Goal: Complete application form

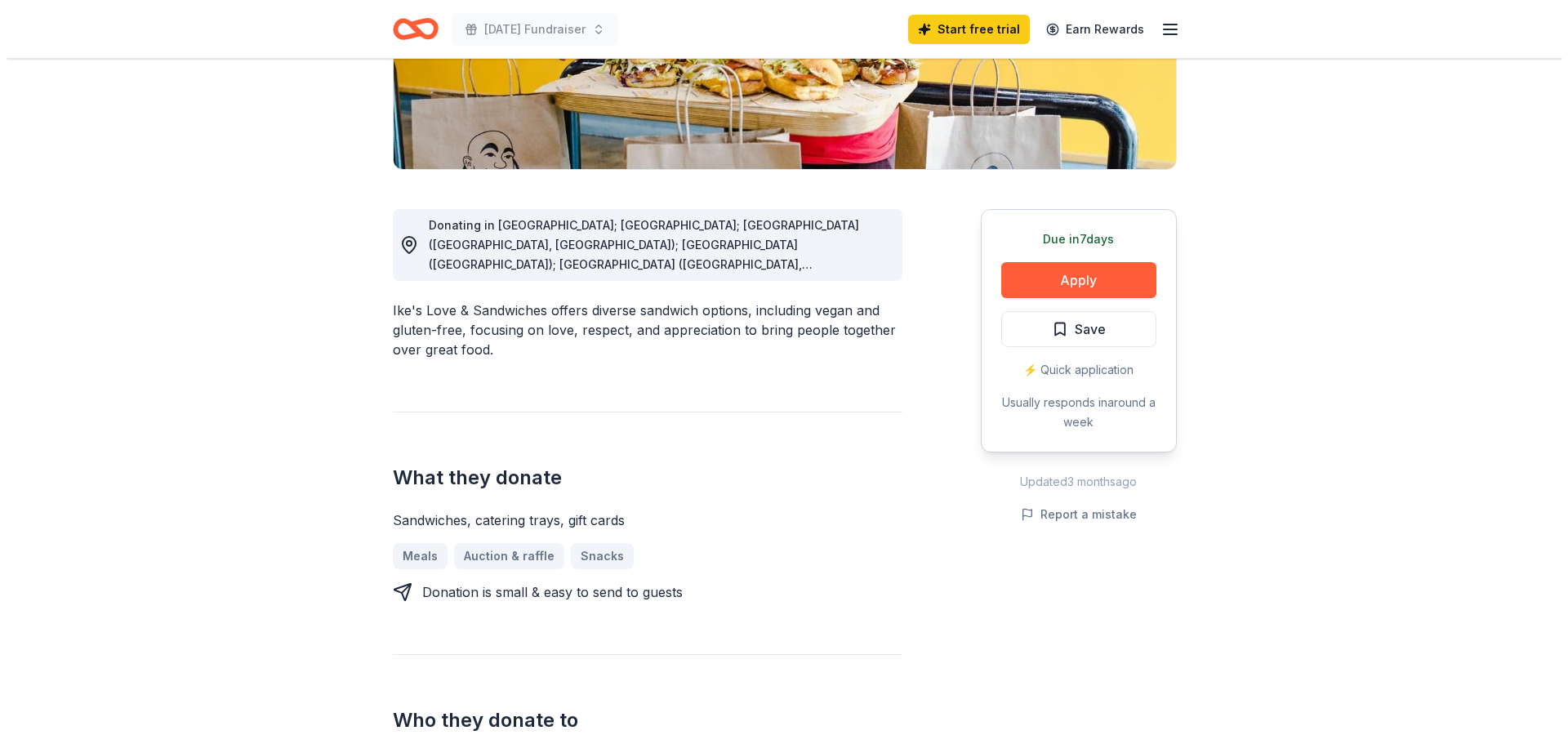
scroll to position [82, 0]
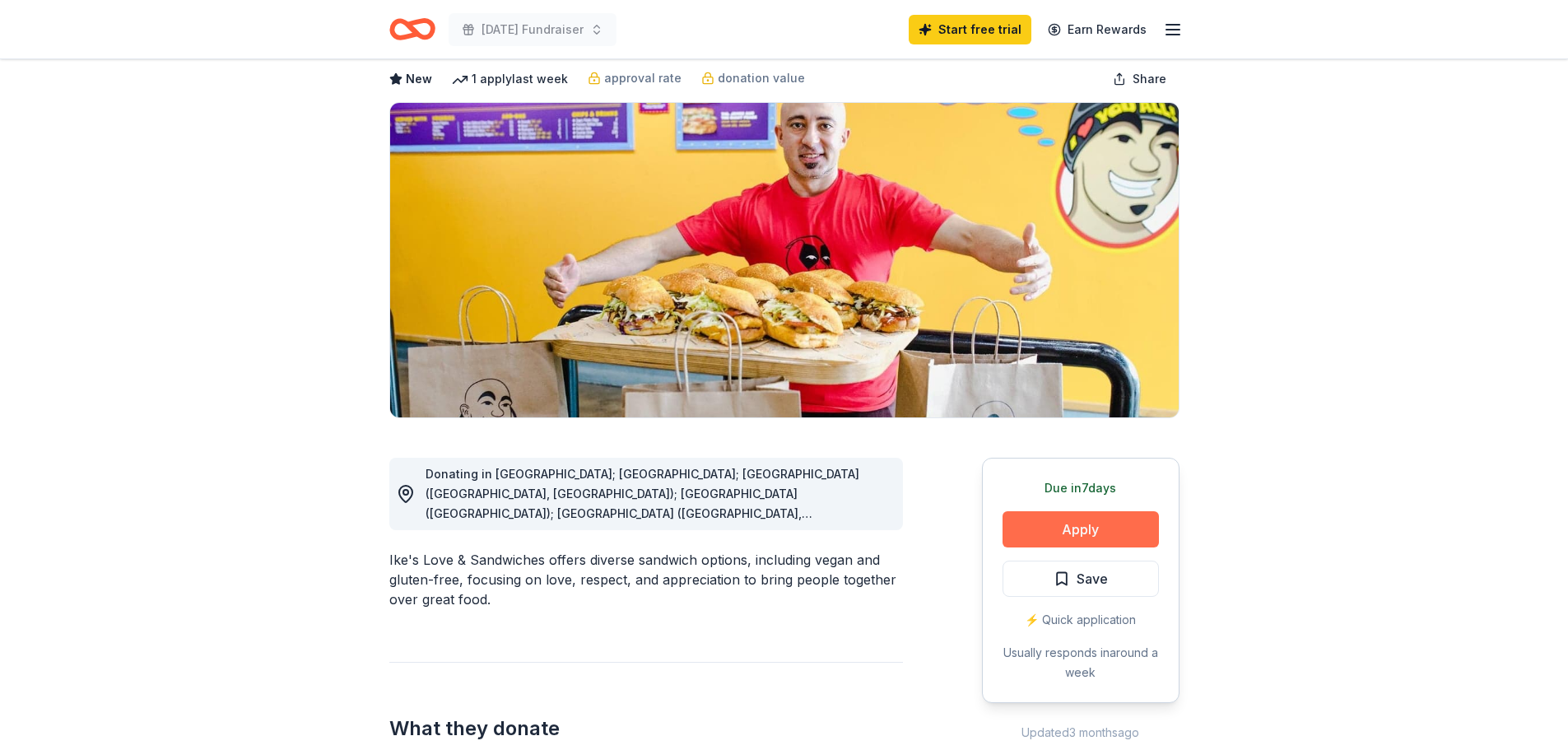
click at [1074, 525] on button "Apply" at bounding box center [1081, 529] width 157 height 36
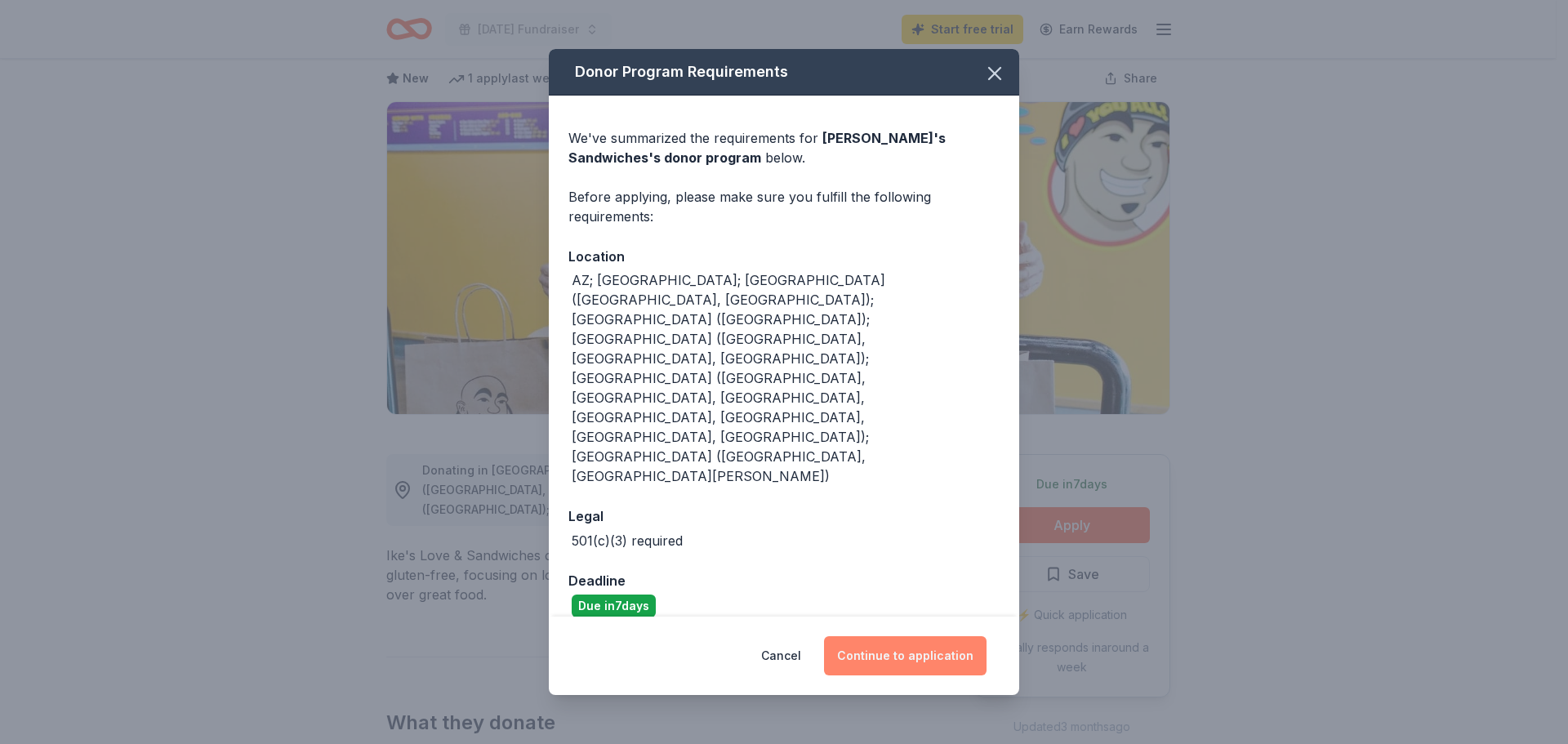
click at [926, 636] on button "Continue to application" at bounding box center [906, 656] width 162 height 39
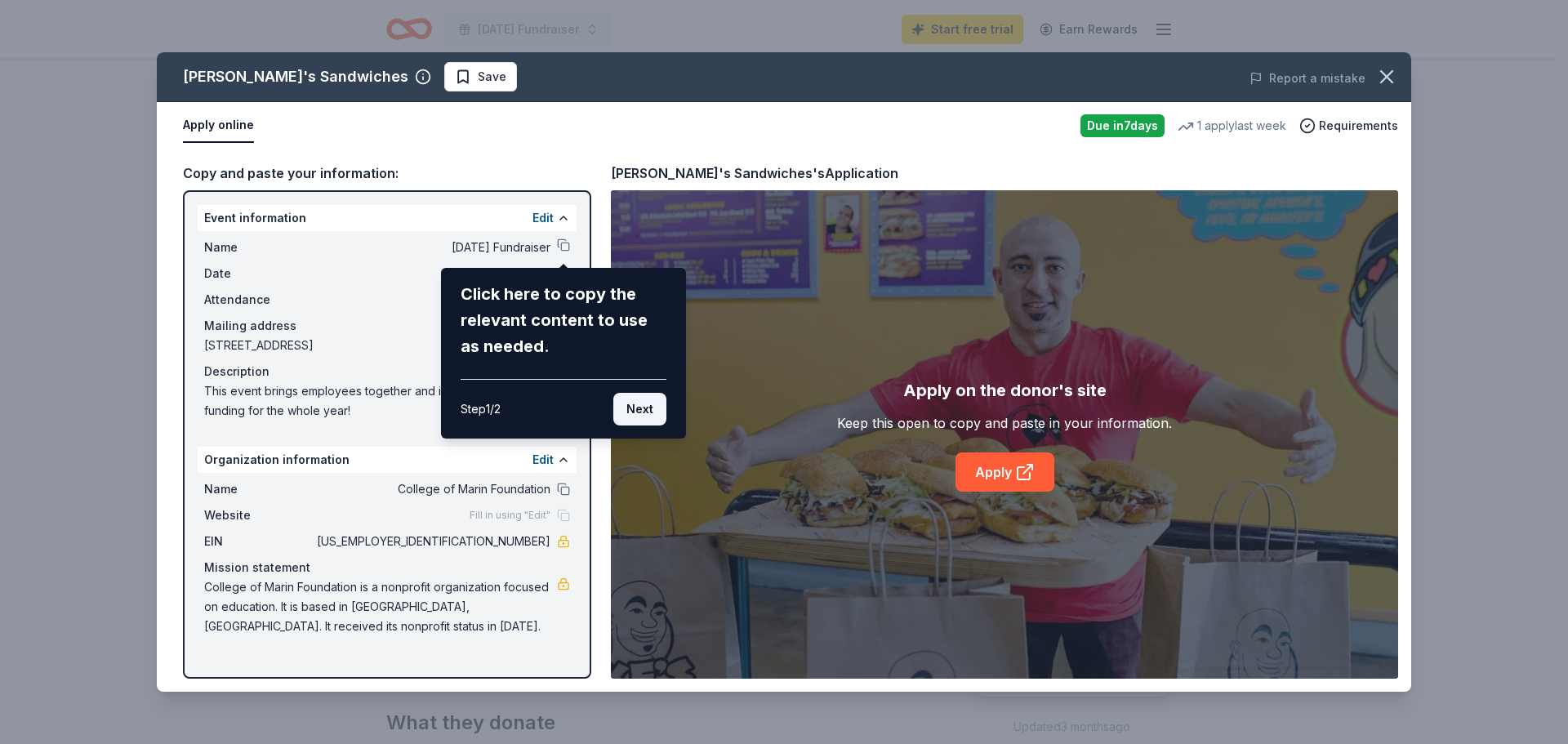
click at [643, 410] on button "Next" at bounding box center [640, 409] width 53 height 33
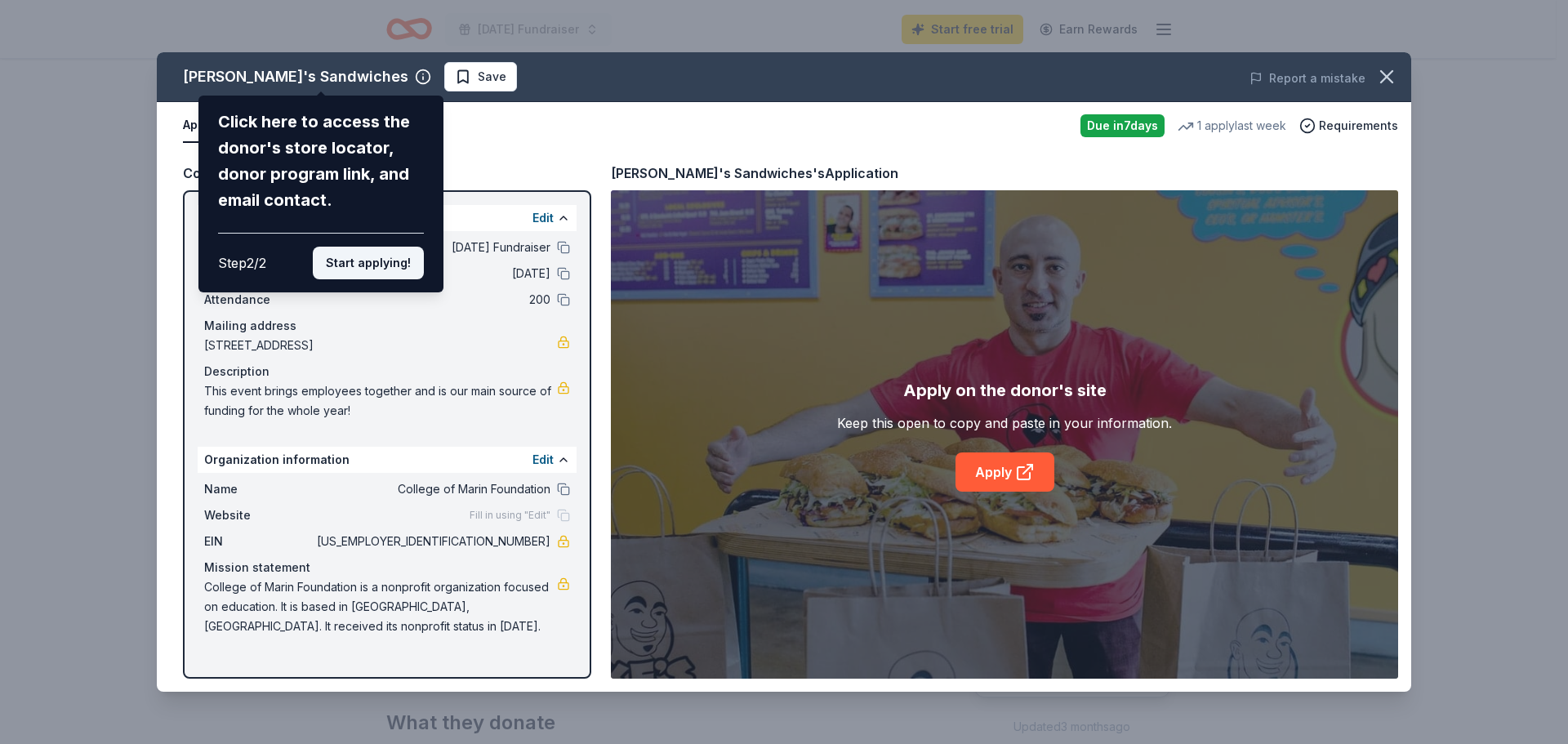
click at [368, 263] on button "Start applying!" at bounding box center [368, 262] width 111 height 33
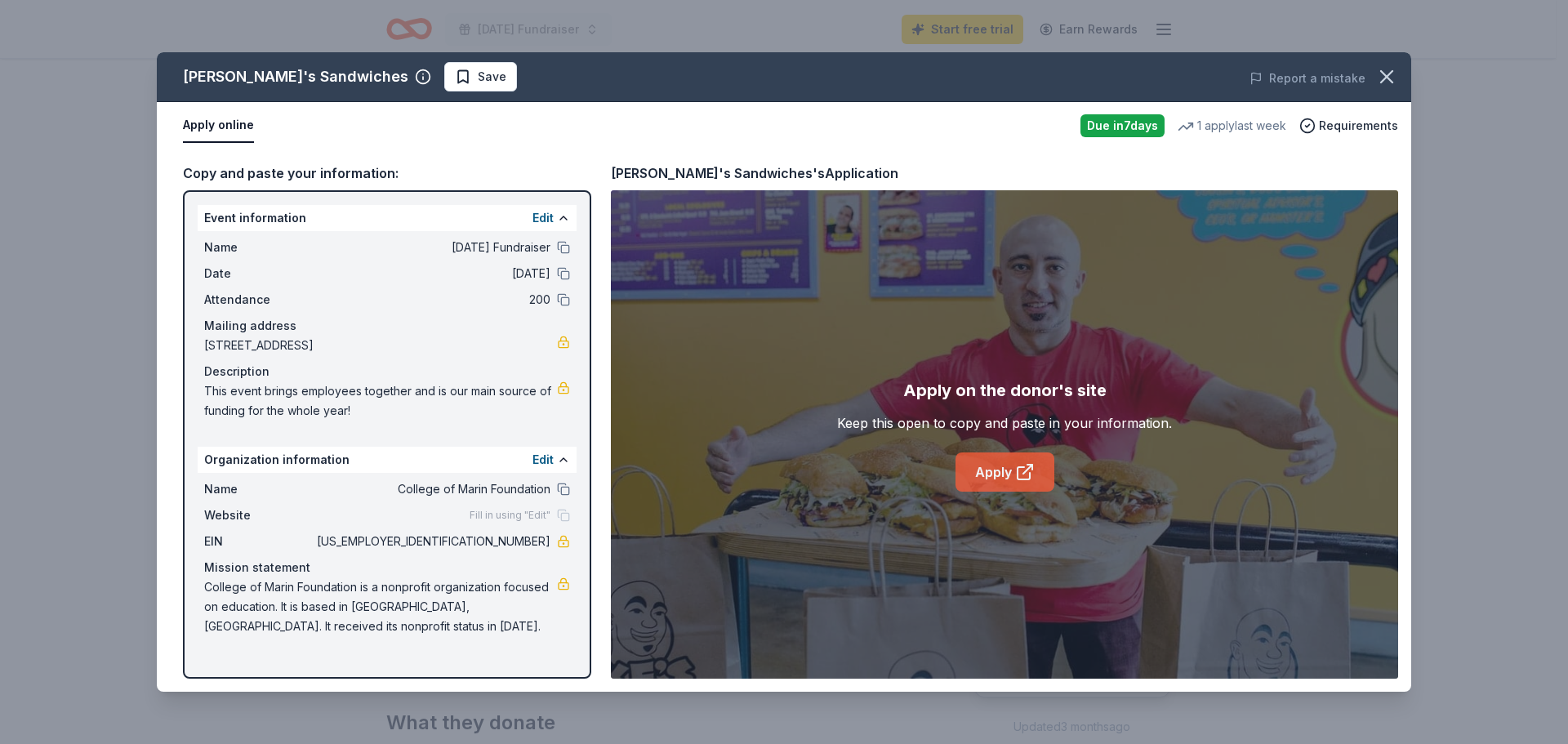
click at [1009, 475] on link "Apply" at bounding box center [1005, 472] width 99 height 39
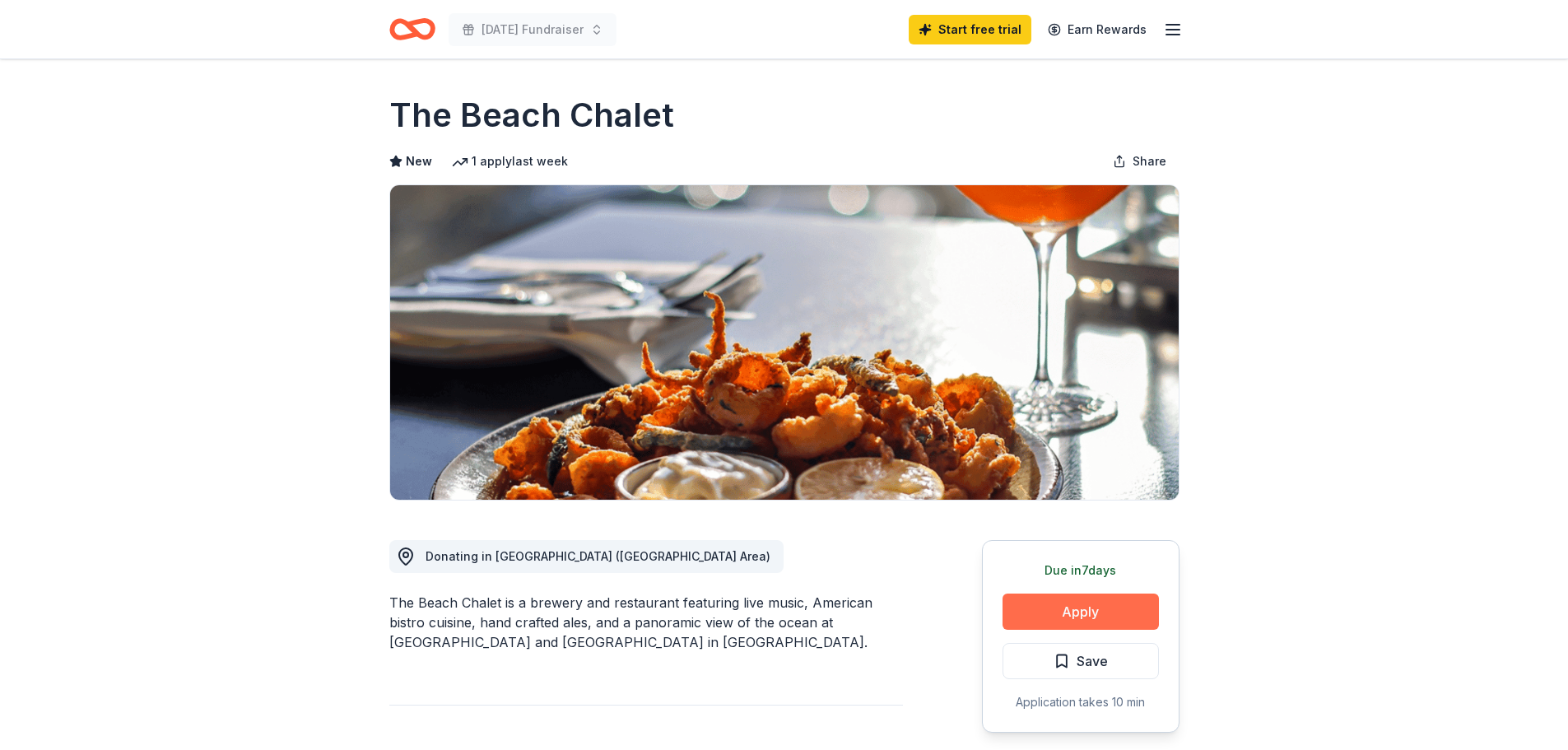
click at [1075, 609] on button "Apply" at bounding box center [1081, 611] width 157 height 36
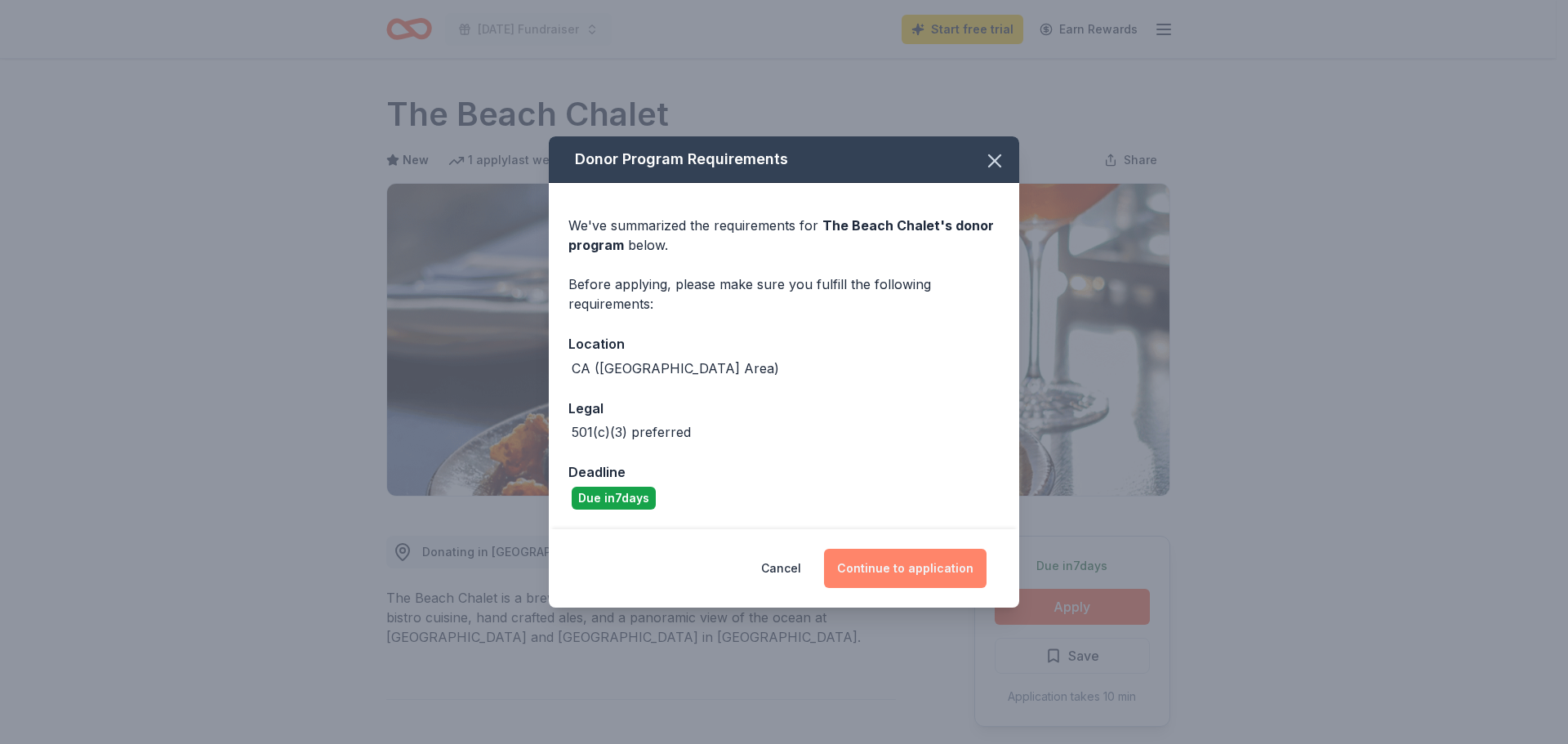
click at [937, 573] on button "Continue to application" at bounding box center [906, 568] width 162 height 39
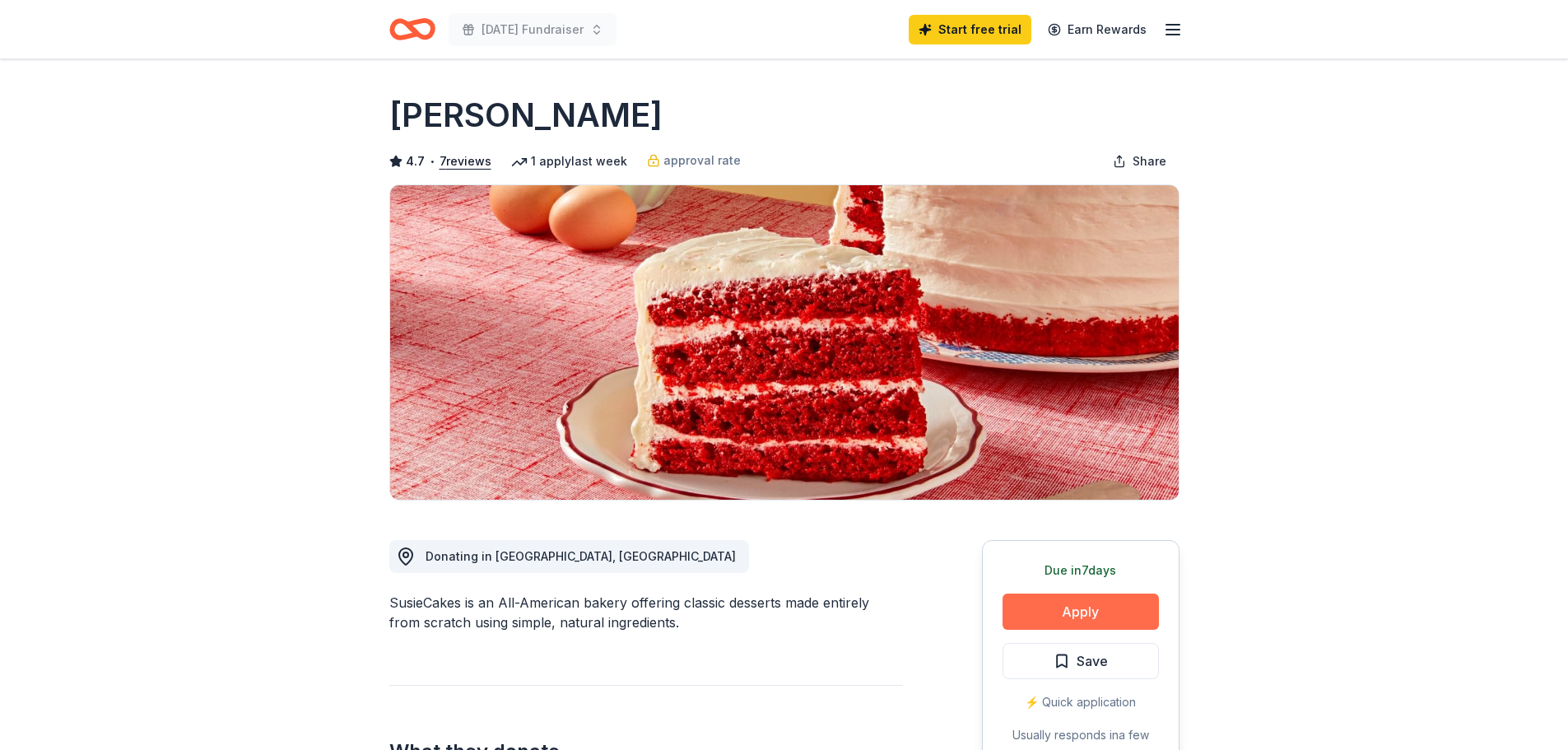
click at [1062, 604] on button "Apply" at bounding box center [1081, 611] width 157 height 36
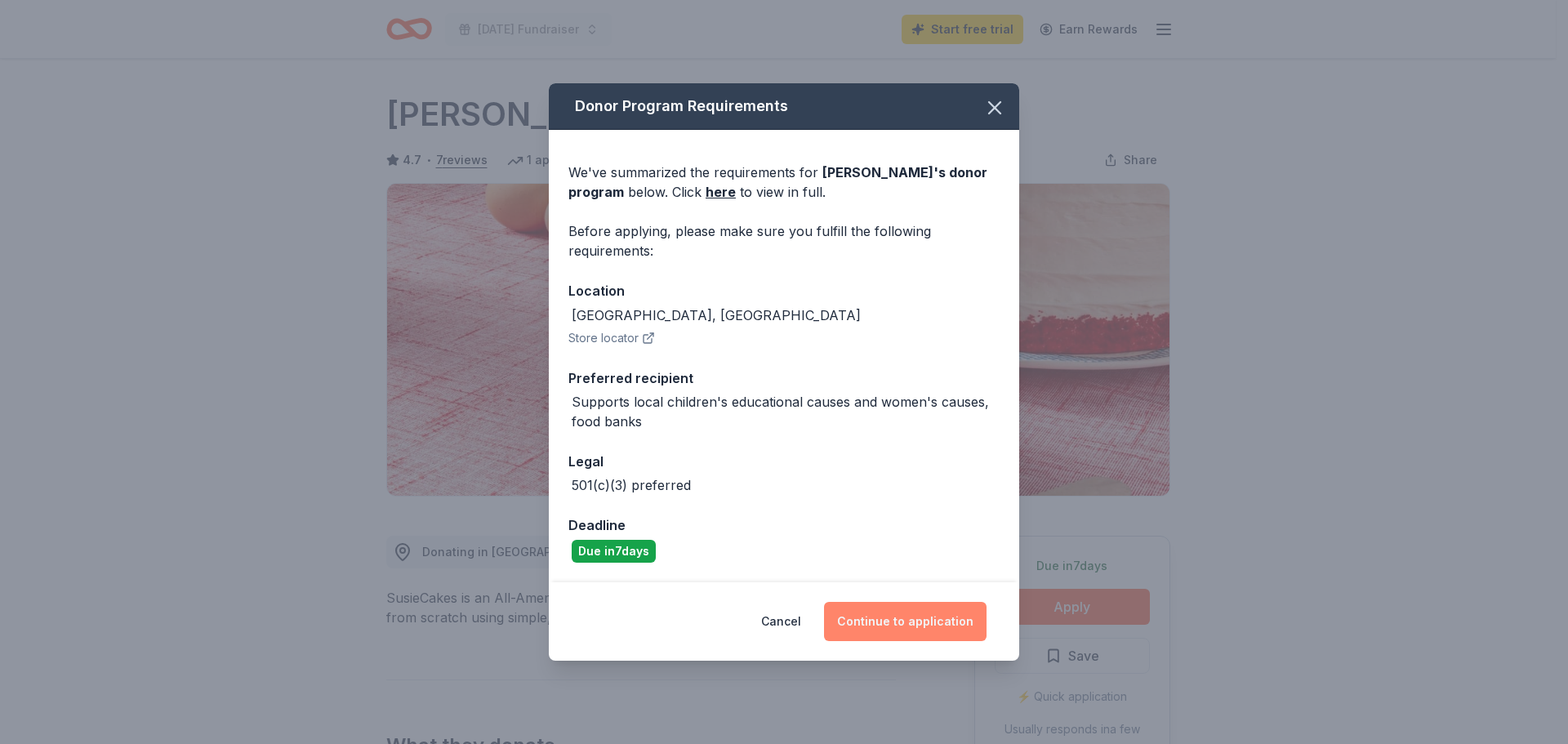
click at [908, 622] on button "Continue to application" at bounding box center [906, 621] width 162 height 39
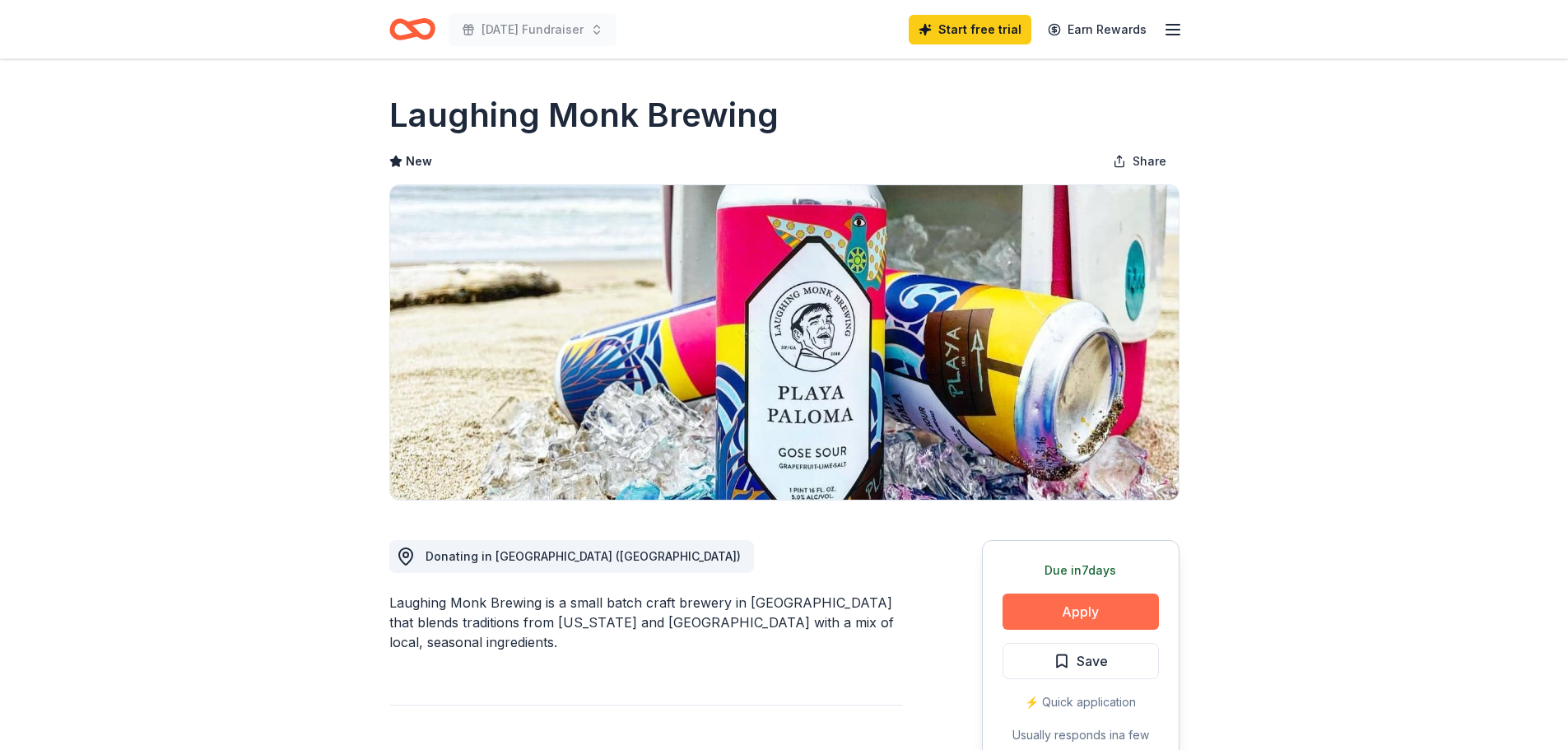
click at [1086, 617] on button "Apply" at bounding box center [1081, 611] width 157 height 36
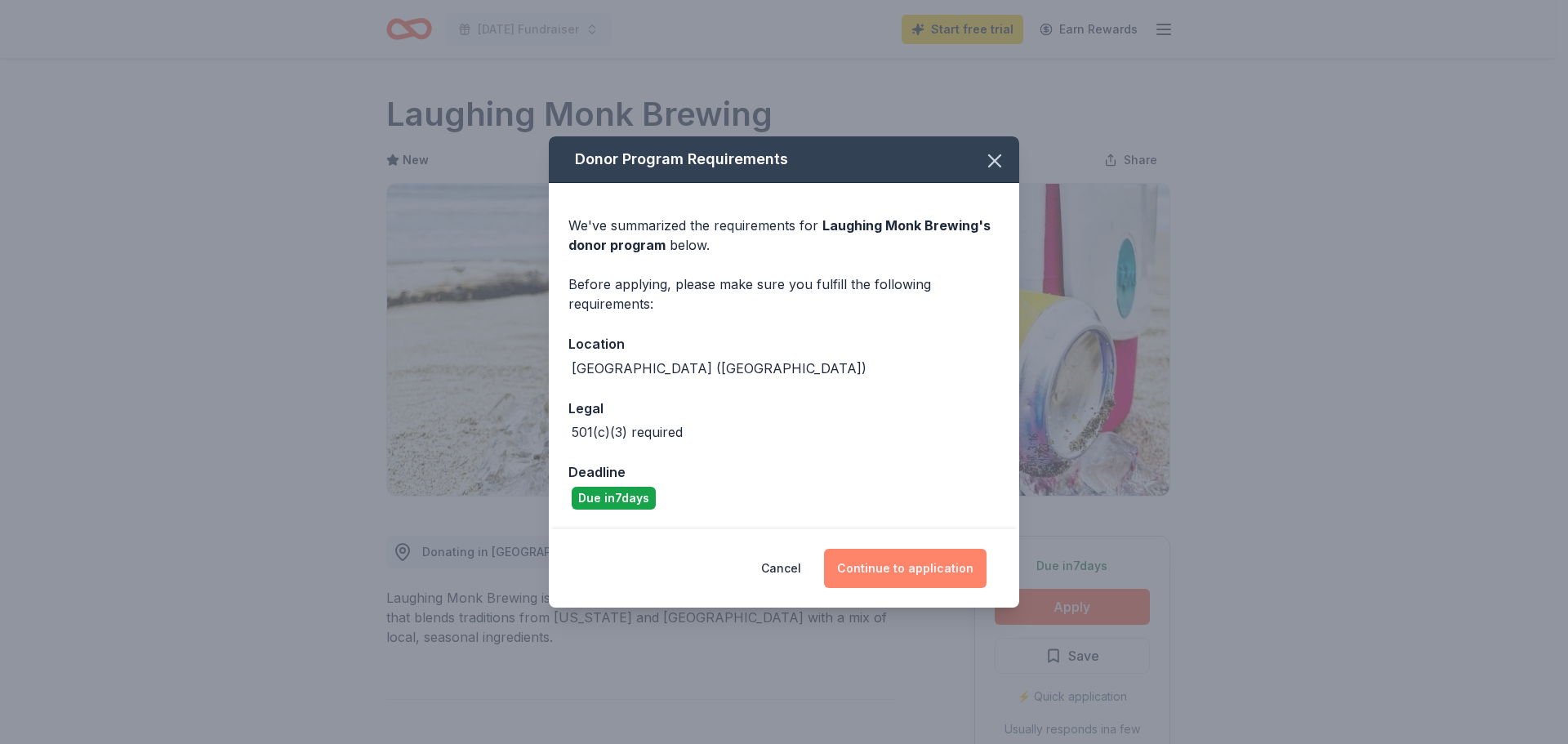
click at [909, 560] on button "Continue to application" at bounding box center [906, 568] width 162 height 39
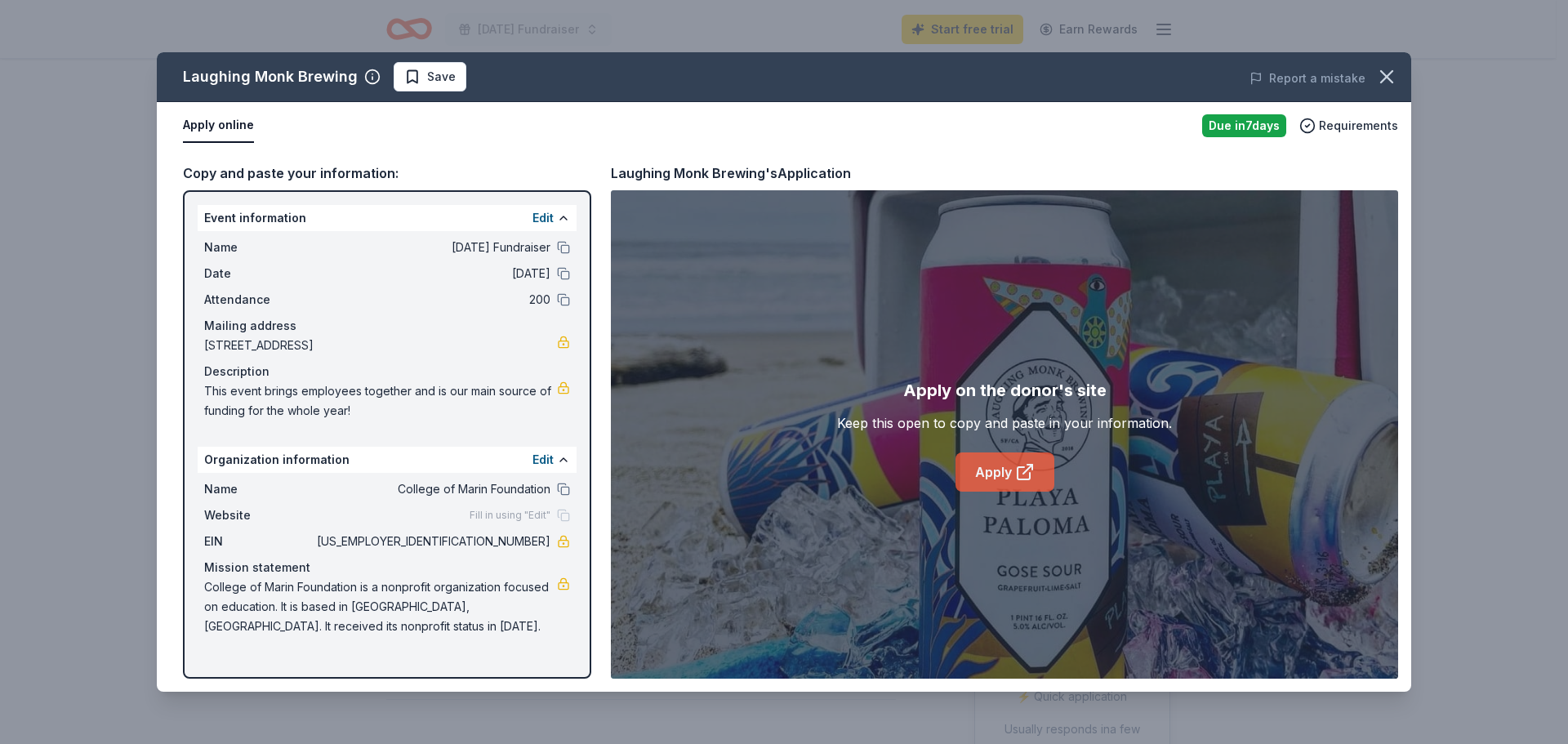
click at [1018, 470] on icon at bounding box center [1024, 473] width 12 height 12
click at [389, 345] on span "[STREET_ADDRESS]" at bounding box center [381, 345] width 353 height 19
click at [1005, 465] on link "Apply" at bounding box center [1005, 472] width 99 height 39
click at [1002, 477] on link "Apply" at bounding box center [1005, 472] width 99 height 39
click at [1380, 73] on icon "button" at bounding box center [1387, 77] width 23 height 23
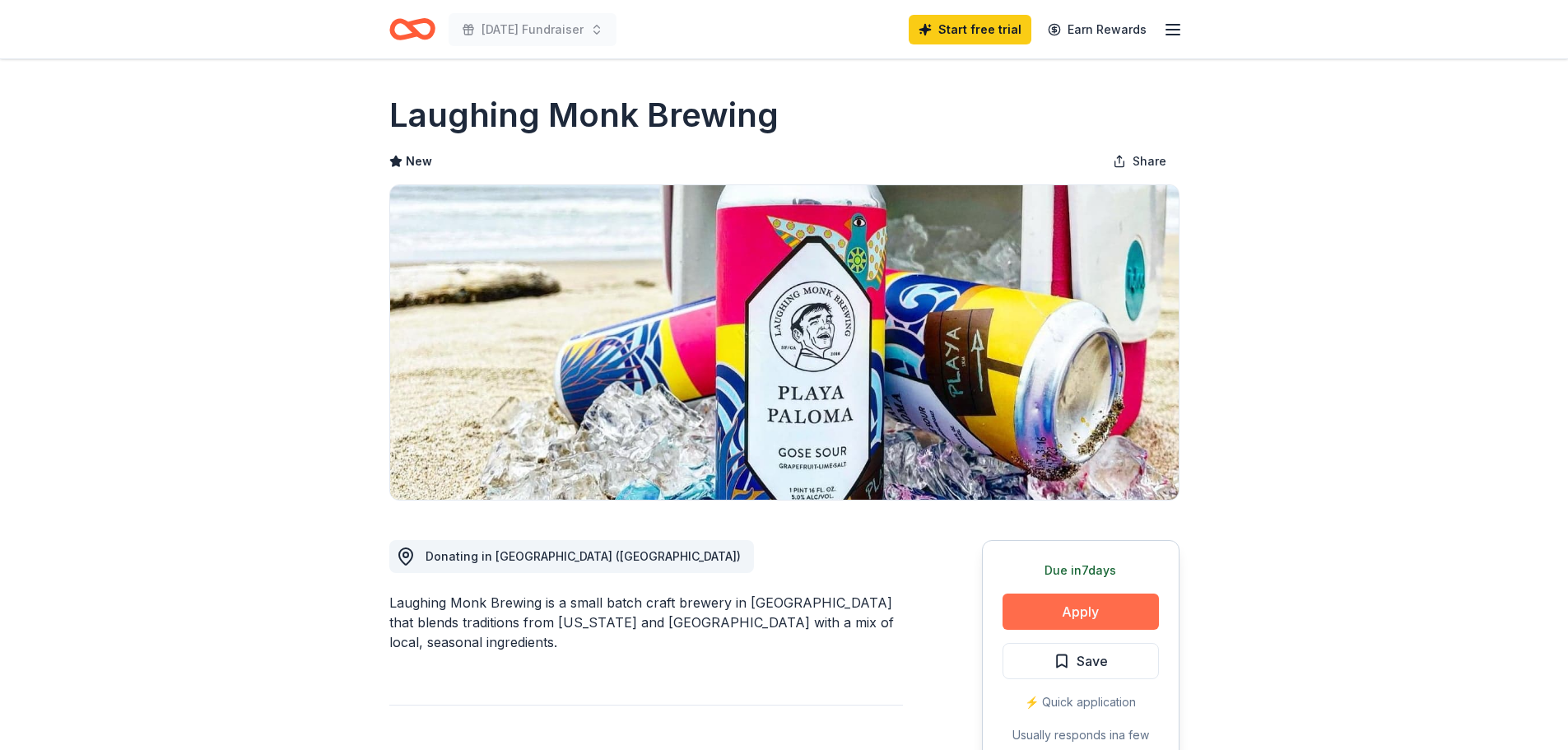
click at [1081, 600] on button "Apply" at bounding box center [1081, 611] width 157 height 36
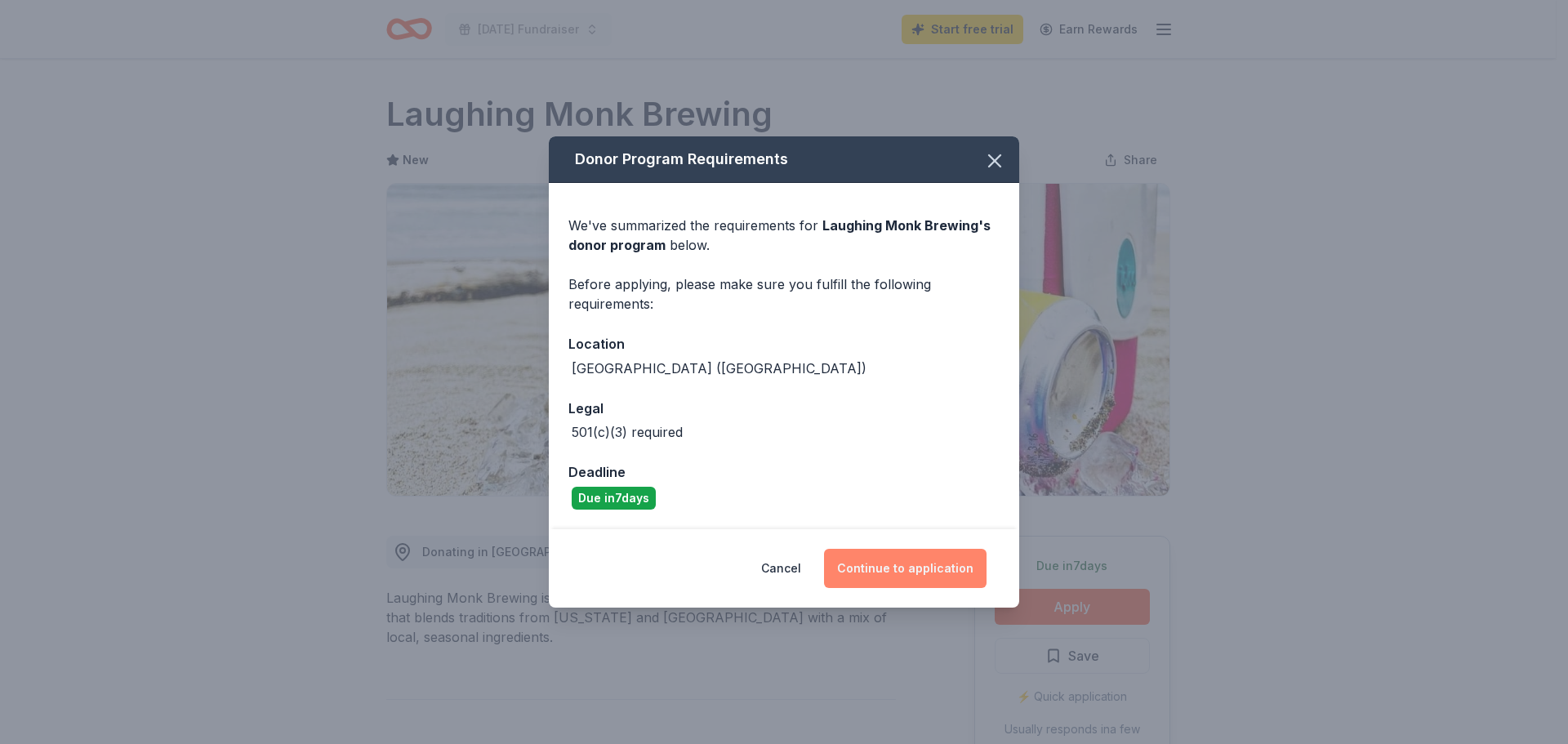
click at [887, 567] on button "Continue to application" at bounding box center [906, 568] width 162 height 39
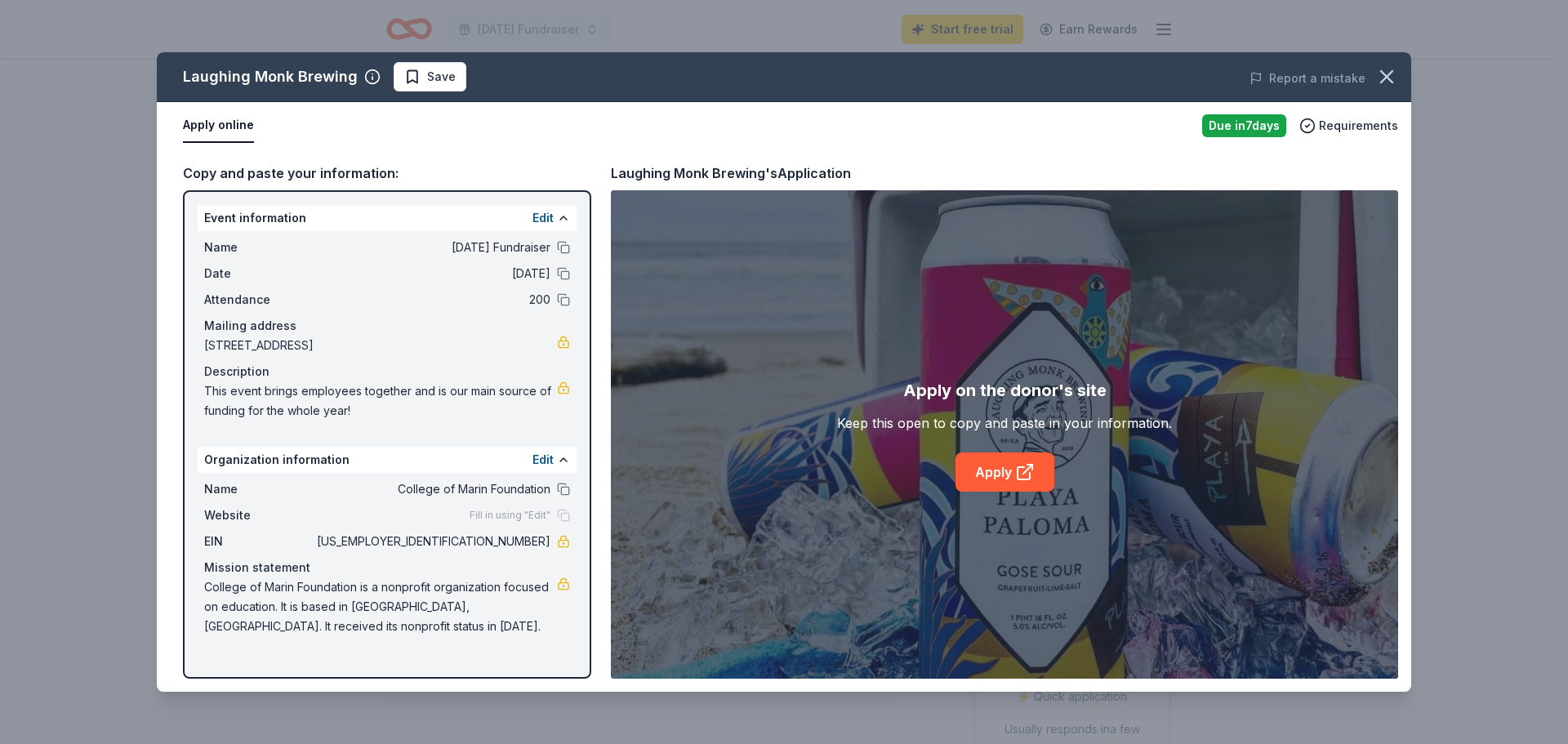
click at [1238, 132] on div "Due [DATE]" at bounding box center [1244, 126] width 84 height 23
click at [1001, 473] on link "Apply" at bounding box center [1005, 472] width 99 height 39
click at [1010, 461] on link "Apply" at bounding box center [1005, 472] width 99 height 39
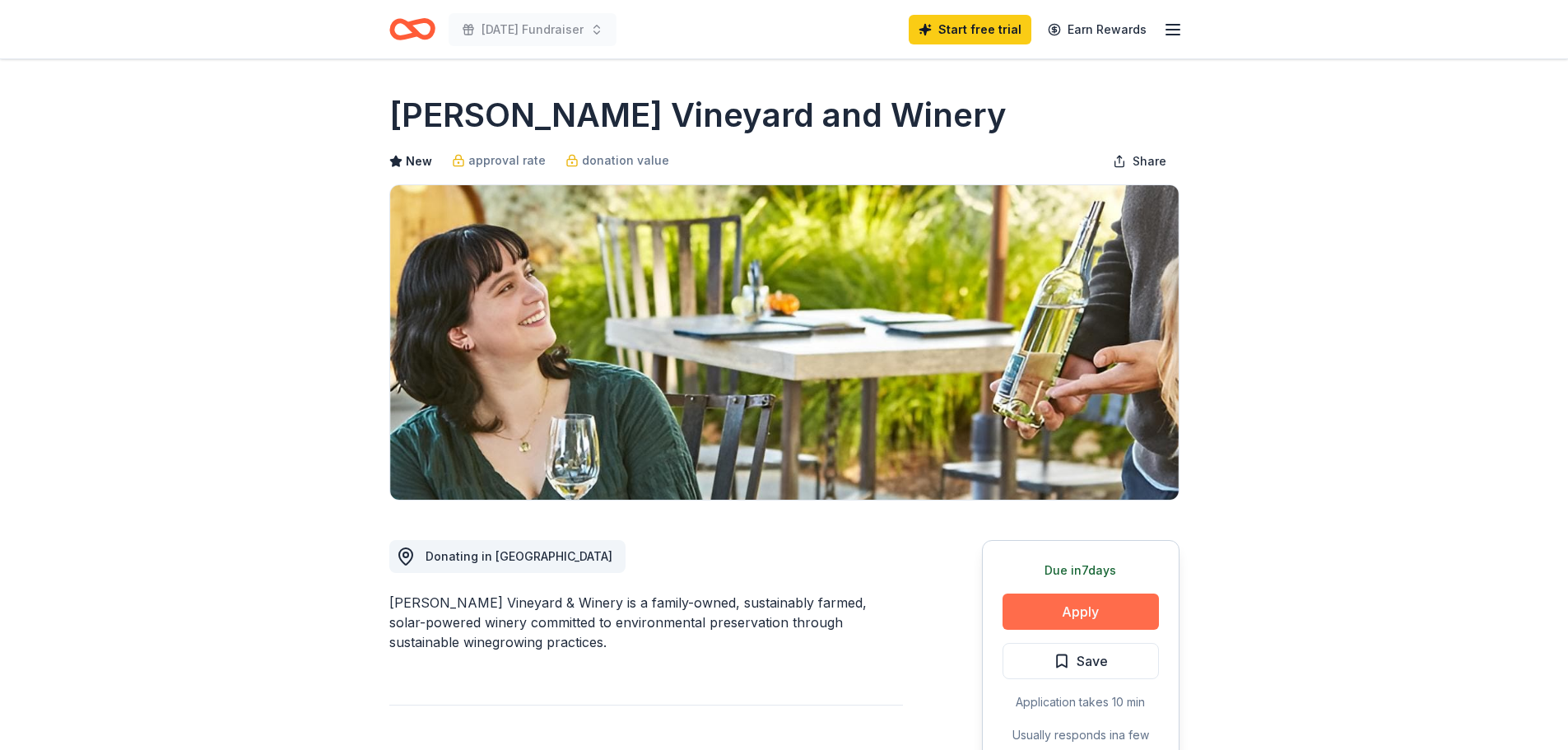
click at [1086, 606] on button "Apply" at bounding box center [1081, 611] width 157 height 36
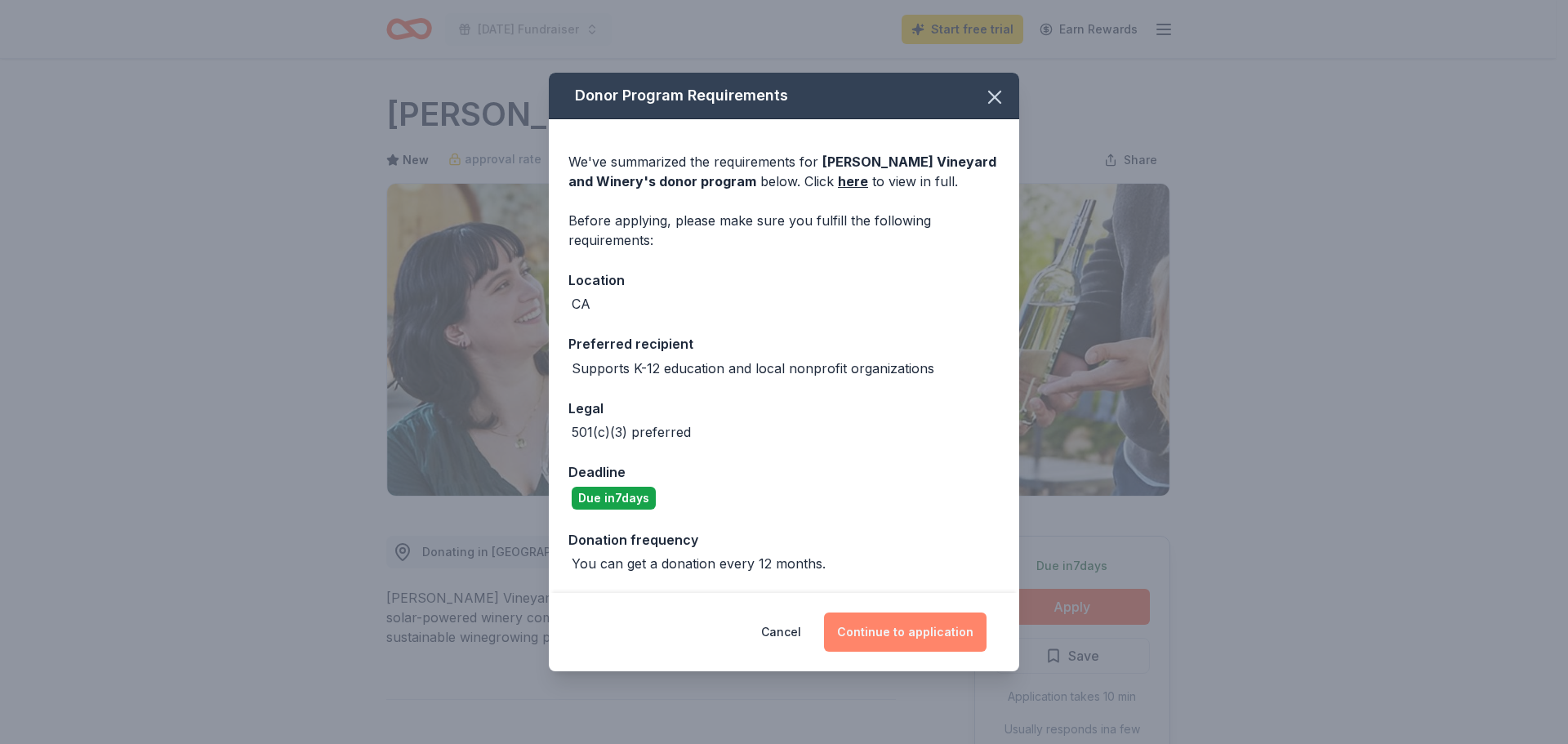
click at [928, 634] on button "Continue to application" at bounding box center [906, 632] width 162 height 39
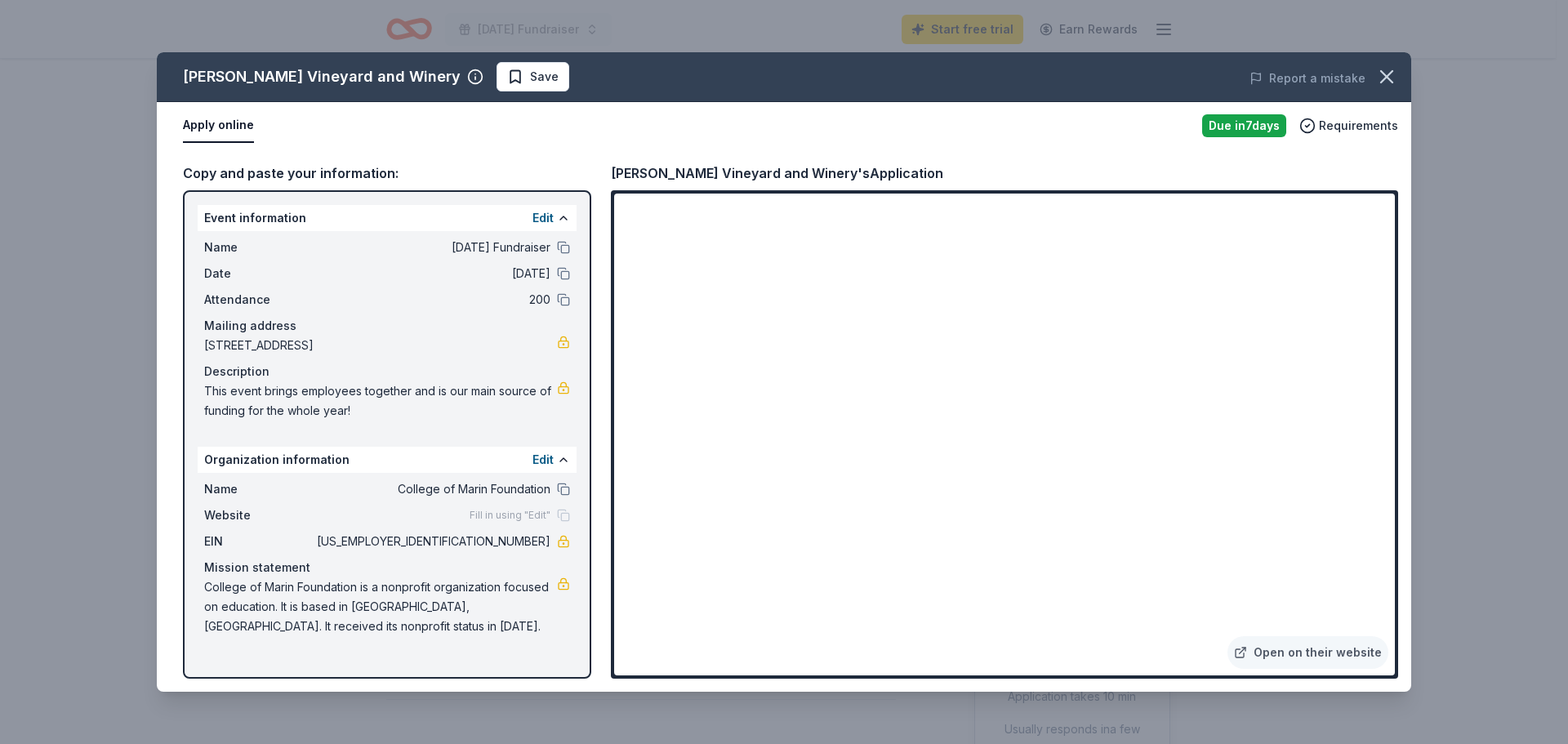
drag, startPoint x: 378, startPoint y: 74, endPoint x: 197, endPoint y: 79, distance: 181.1
click at [197, 79] on div "Honig Vineyard and Winery" at bounding box center [333, 77] width 300 height 26
